Goal: Task Accomplishment & Management: Manage account settings

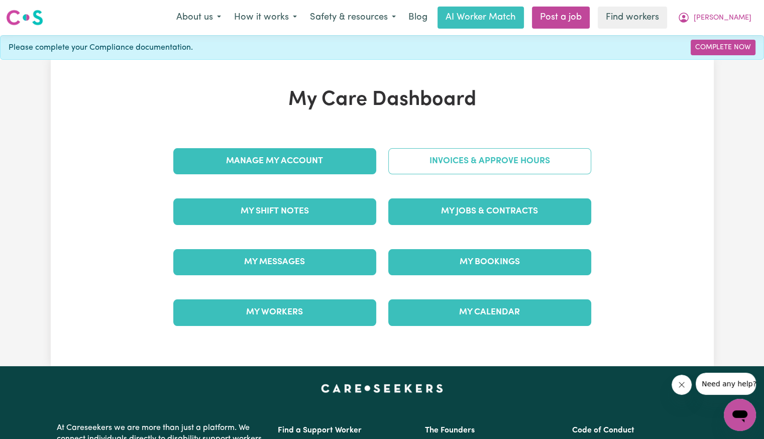
click at [499, 163] on link "Invoices & Approve Hours" at bounding box center [490, 161] width 203 height 26
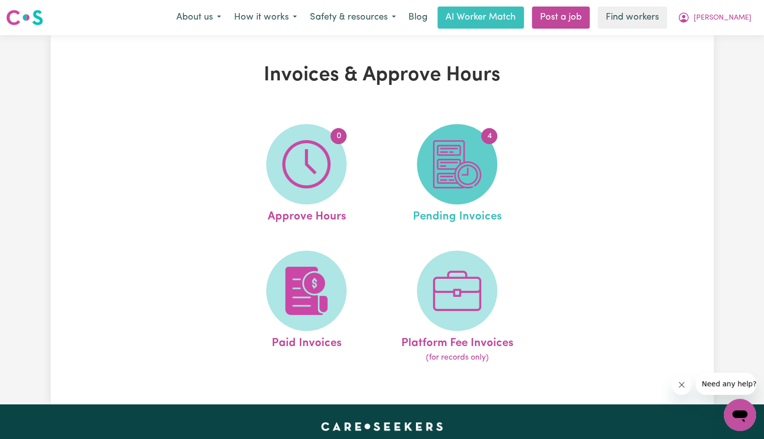
click at [452, 168] on img at bounding box center [457, 164] width 48 height 48
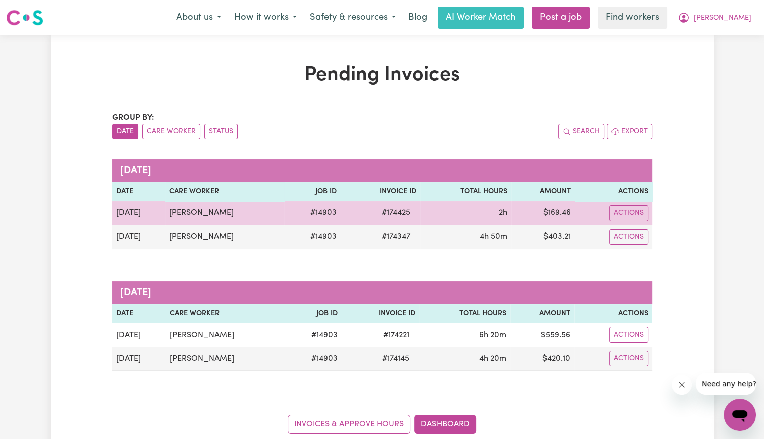
click at [392, 214] on span "# 174425" at bounding box center [396, 213] width 41 height 12
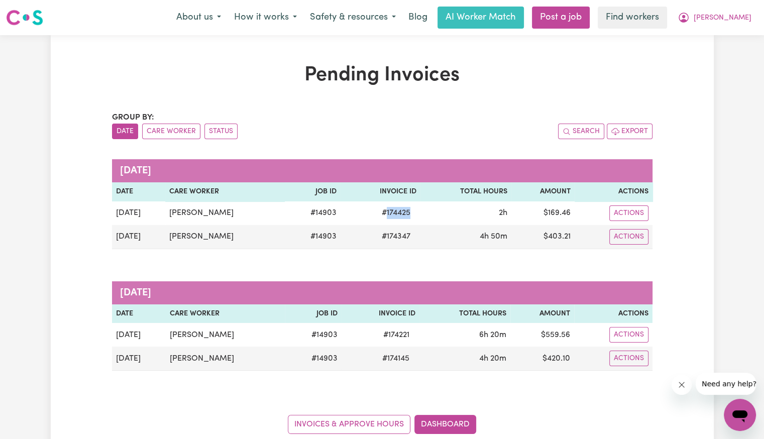
copy span "174425"
click at [724, 21] on button "[PERSON_NAME]" at bounding box center [714, 17] width 87 height 21
click at [707, 56] on link "Logout" at bounding box center [718, 57] width 79 height 19
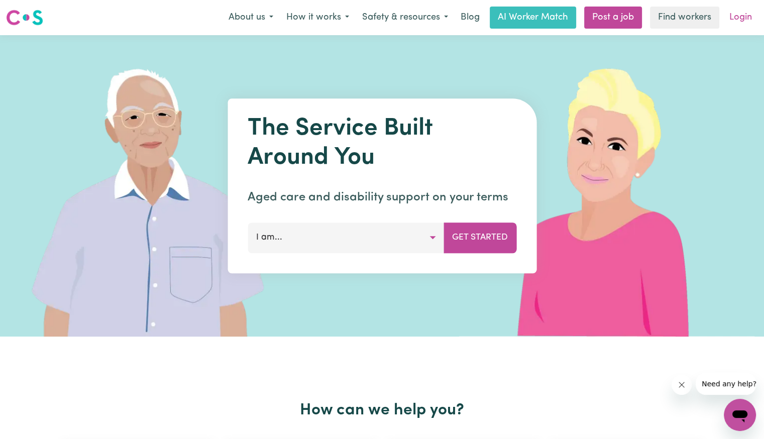
click at [736, 23] on link "Login" at bounding box center [741, 18] width 35 height 22
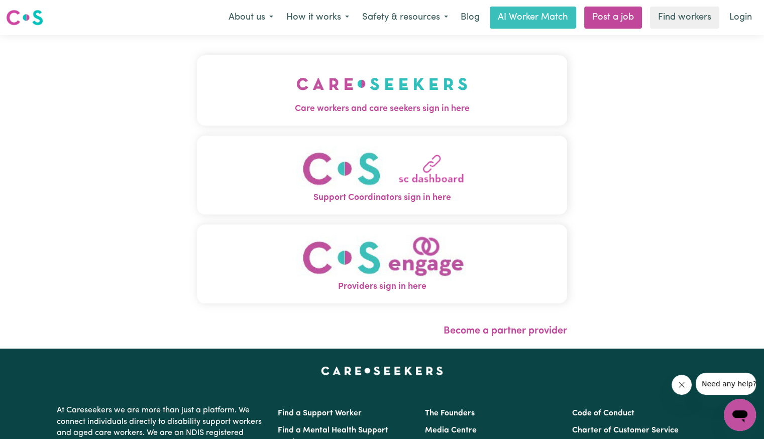
click at [304, 108] on span "Care workers and care seekers sign in here" at bounding box center [382, 109] width 370 height 13
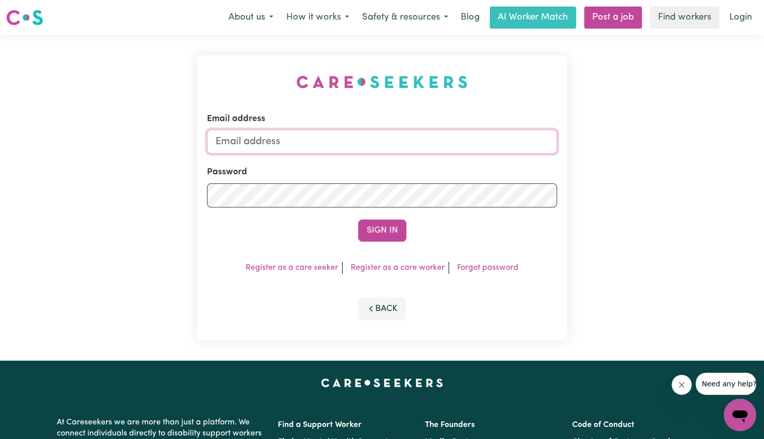
click at [372, 141] on input "Email address" at bounding box center [382, 142] width 350 height 24
drag, startPoint x: 271, startPoint y: 135, endPoint x: 592, endPoint y: 167, distance: 321.8
click at [598, 167] on div "Email address [EMAIL_ADDRESS][DOMAIN_NAME] Password Sign In Register as a care …" at bounding box center [382, 198] width 764 height 326
type input "Superuser~[EMAIL_ADDRESS][DOMAIN_NAME]"
click at [358, 220] on button "Sign In" at bounding box center [382, 231] width 48 height 22
